Goal: Task Accomplishment & Management: Manage account settings

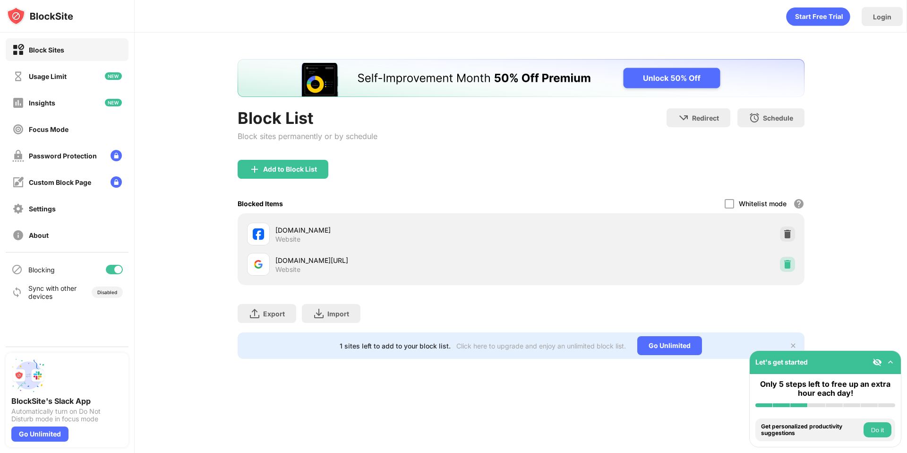
click at [785, 262] on img at bounding box center [787, 263] width 9 height 9
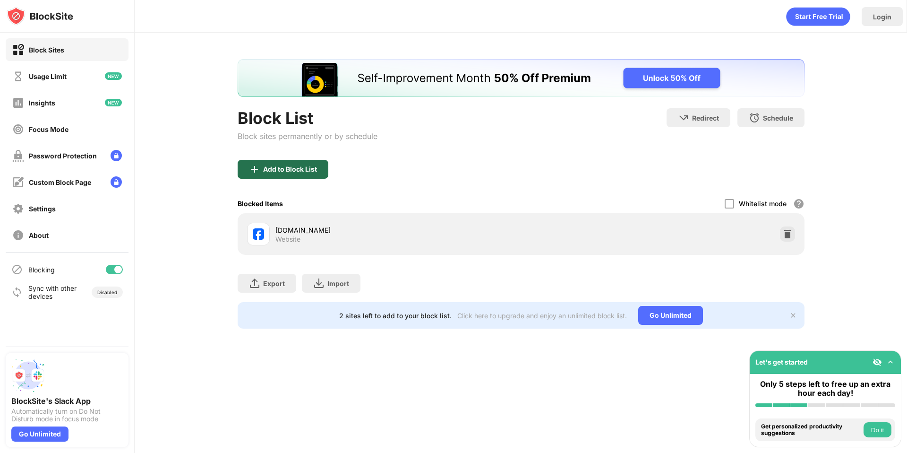
click at [292, 169] on div "Add to Block List" at bounding box center [290, 169] width 54 height 8
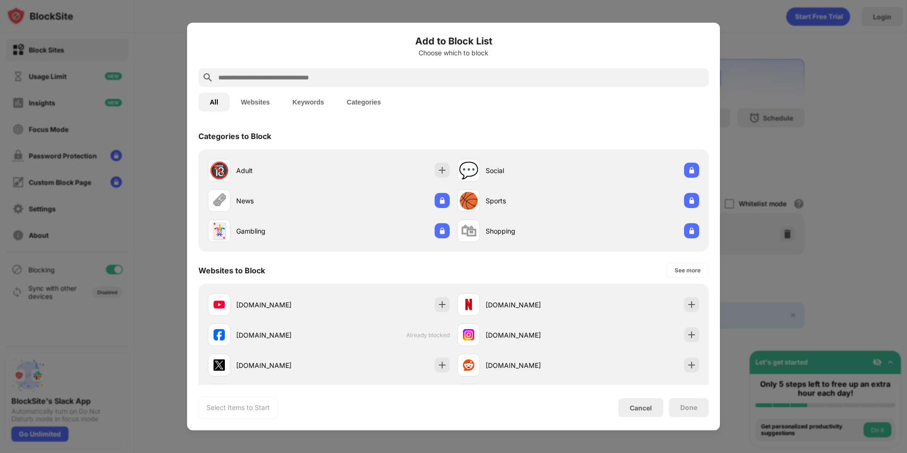
click at [328, 79] on input "text" at bounding box center [461, 77] width 488 height 11
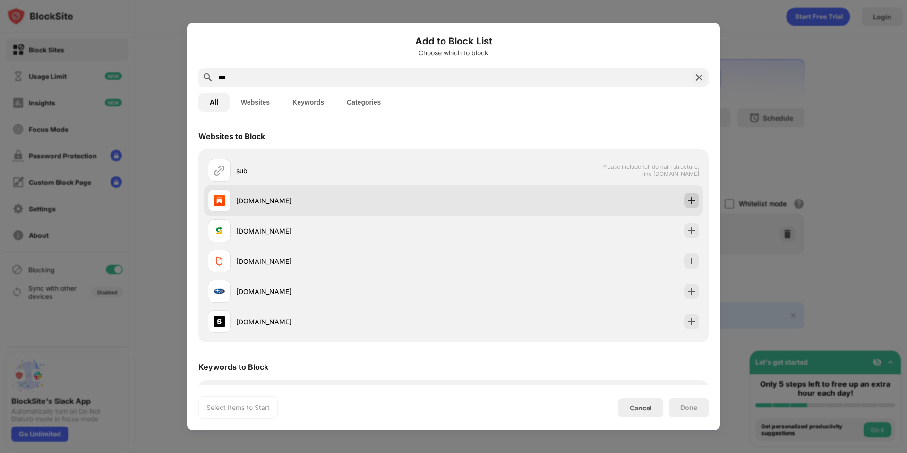
type input "***"
click at [690, 200] on div at bounding box center [691, 200] width 15 height 15
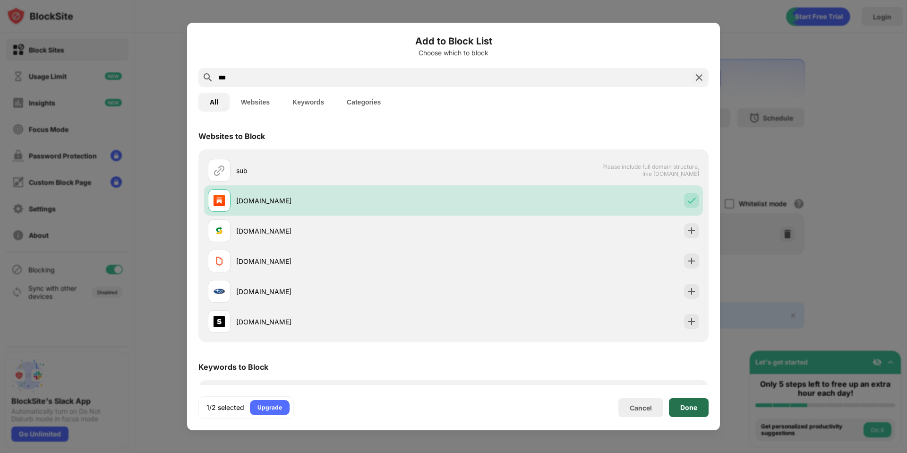
click at [691, 402] on div "Done" at bounding box center [689, 407] width 40 height 19
